Goal: Task Accomplishment & Management: Manage account settings

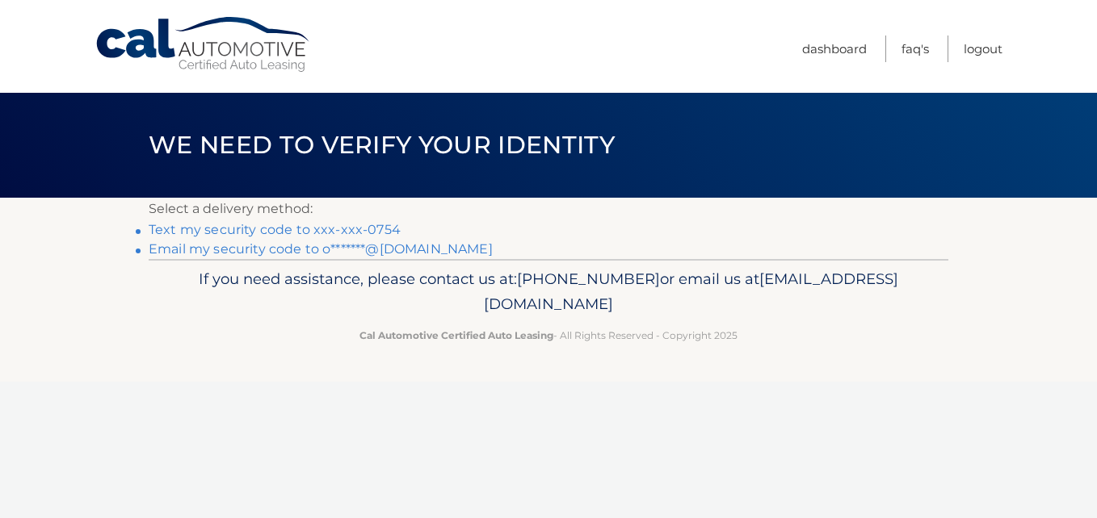
click at [243, 231] on link "Text my security code to xxx-xxx-0754" at bounding box center [275, 229] width 252 height 15
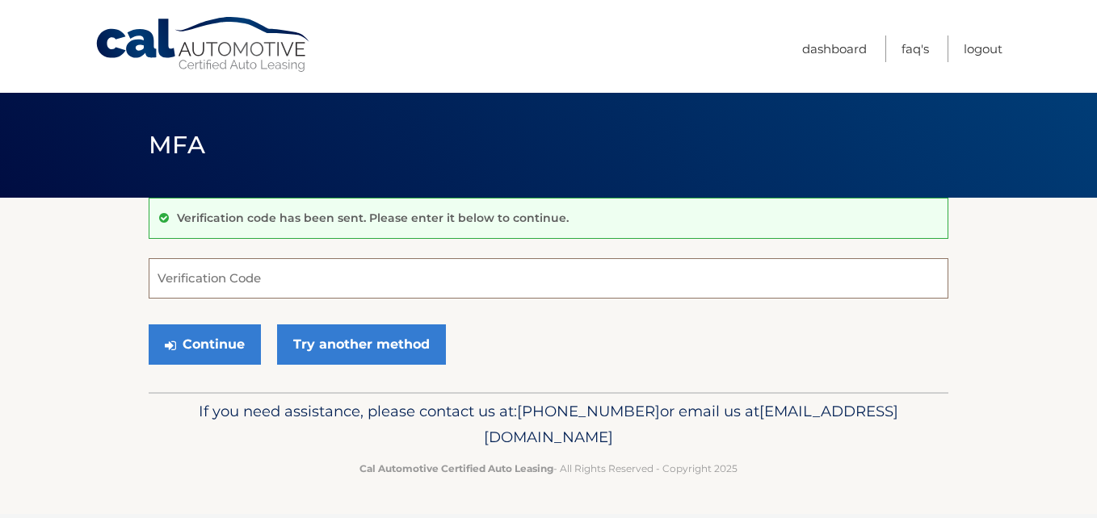
click at [267, 289] on input "Verification Code" at bounding box center [549, 278] width 800 height 40
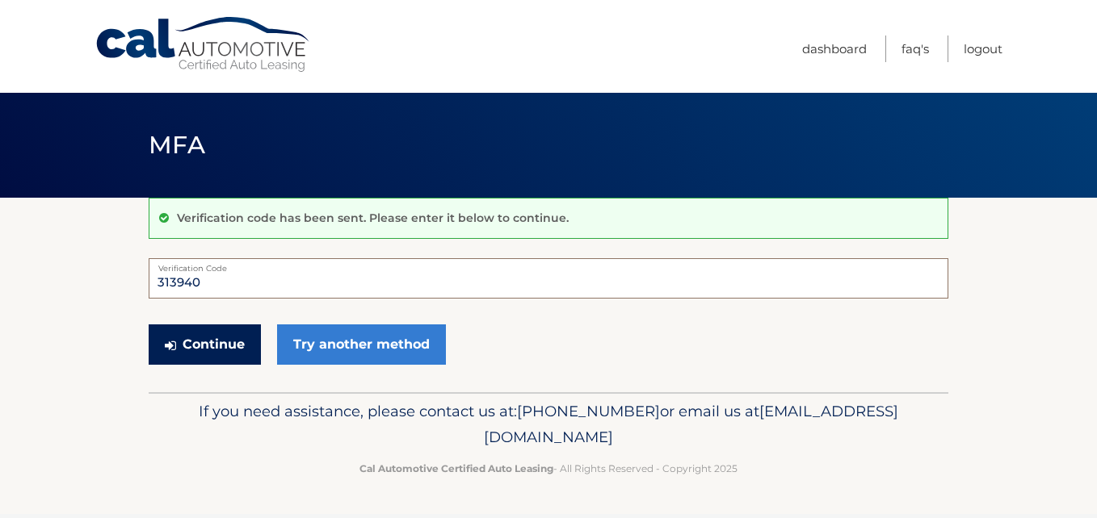
type input "313940"
click at [237, 350] on button "Continue" at bounding box center [205, 345] width 112 height 40
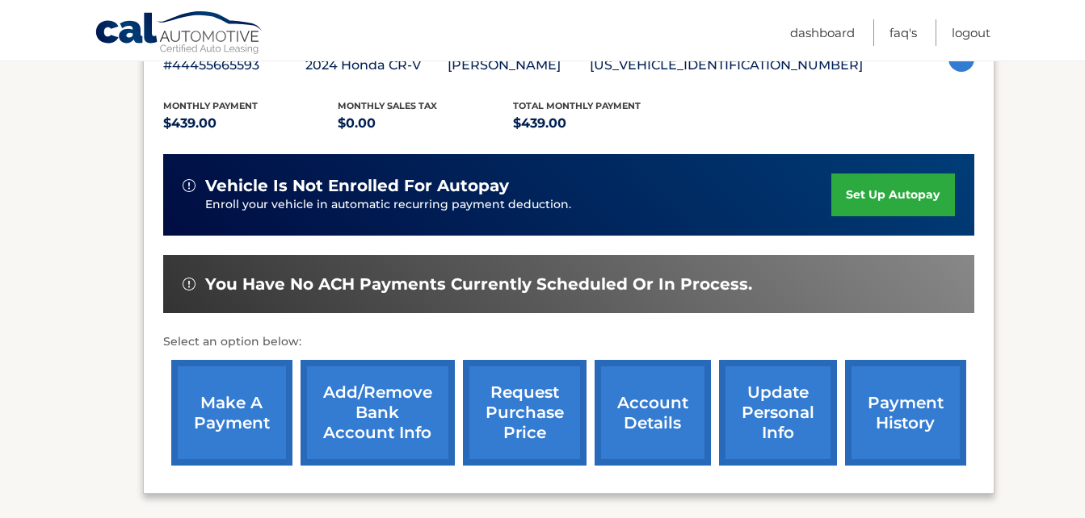
scroll to position [404, 0]
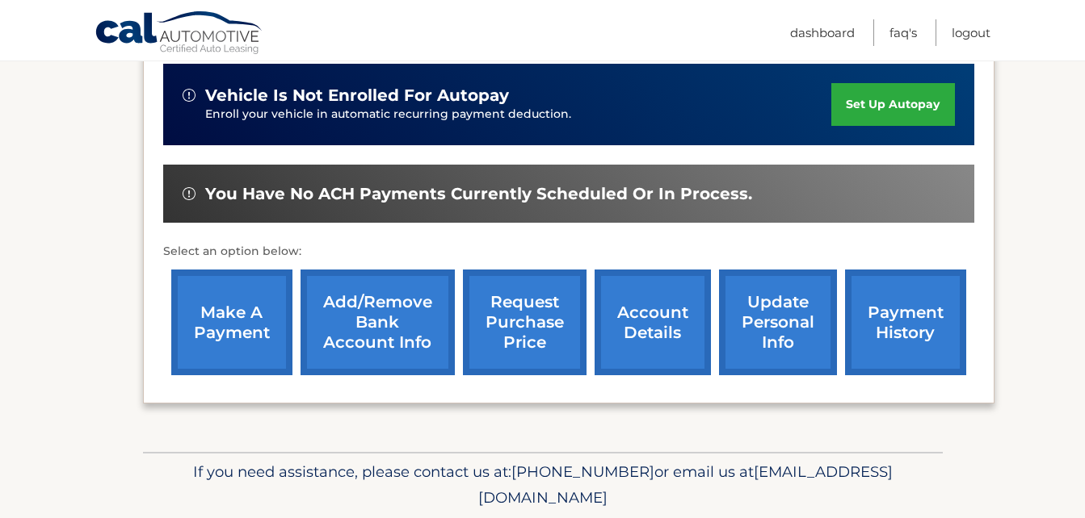
click at [884, 332] on link "payment history" at bounding box center [905, 323] width 121 height 106
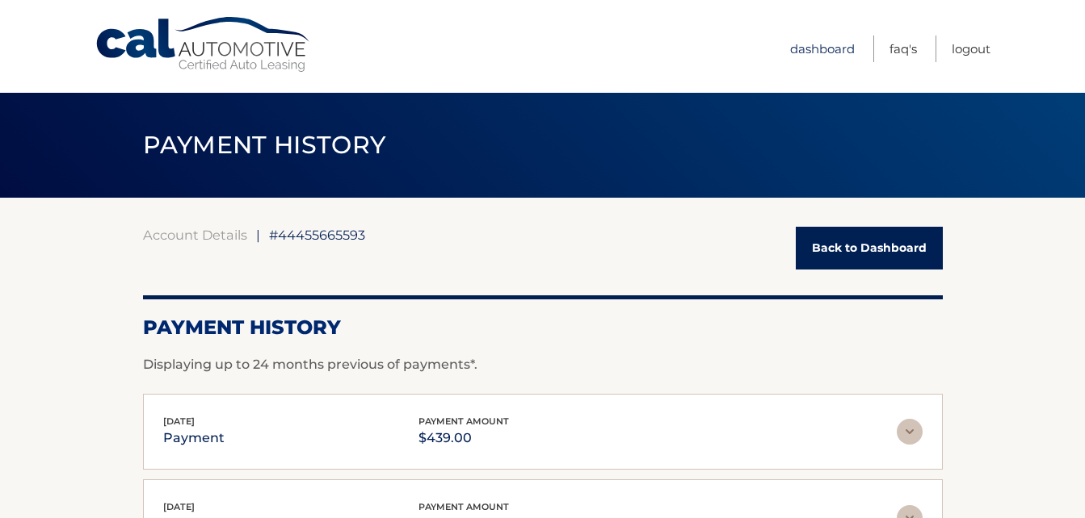
click at [809, 44] on link "Dashboard" at bounding box center [822, 49] width 65 height 27
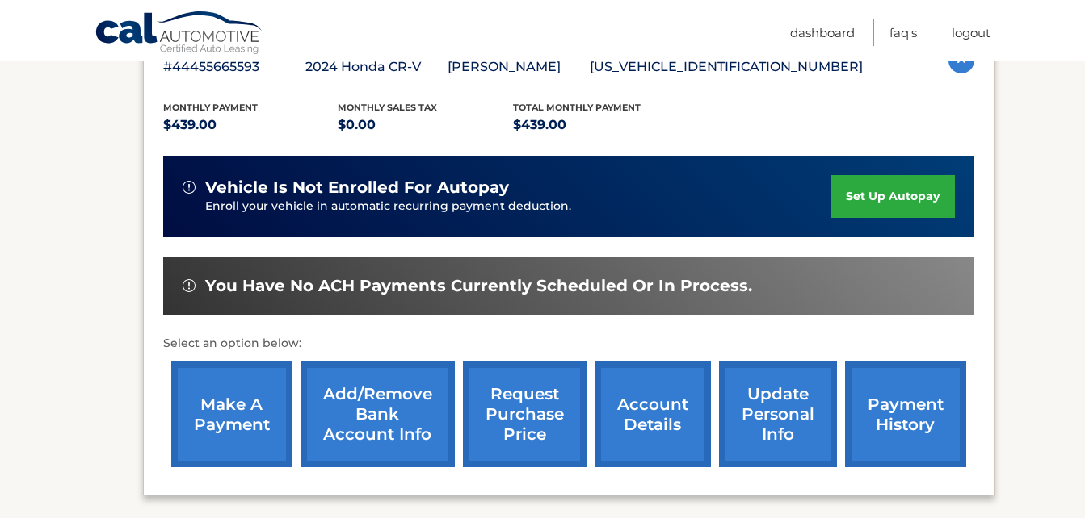
scroll to position [323, 0]
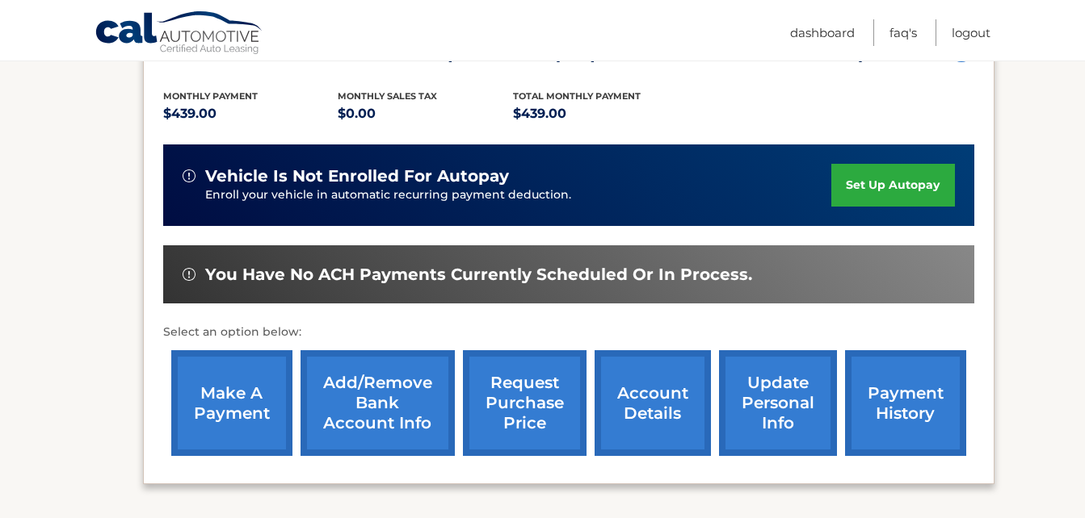
click at [240, 400] on link "make a payment" at bounding box center [231, 403] width 121 height 106
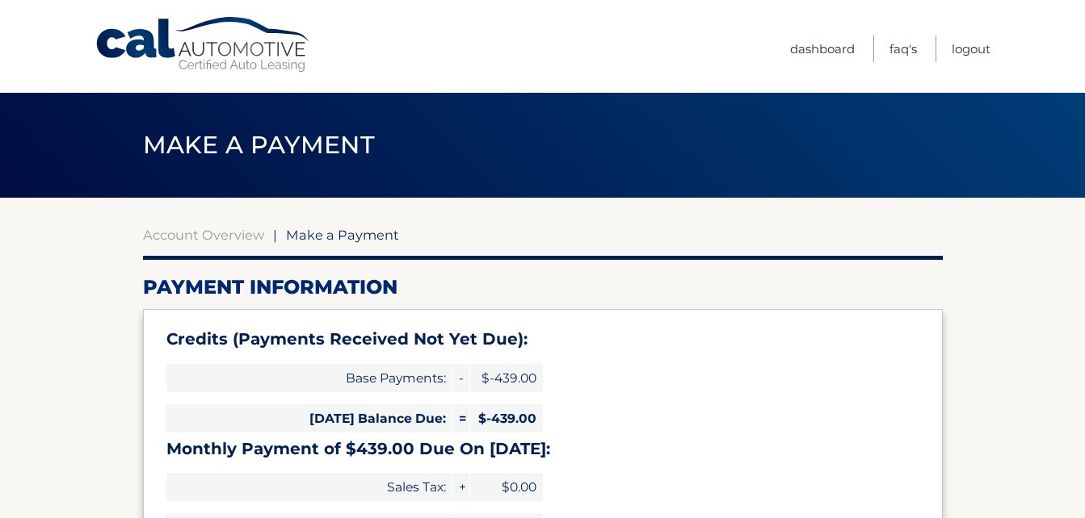
select select "YzQ4ZTgzNTYtY2Y2ZS00NDU5LTg0NzgtOWYwYmFiNjE3MmM5"
click at [979, 45] on link "Logout" at bounding box center [970, 49] width 39 height 27
